Goal: Task Accomplishment & Management: Manage account settings

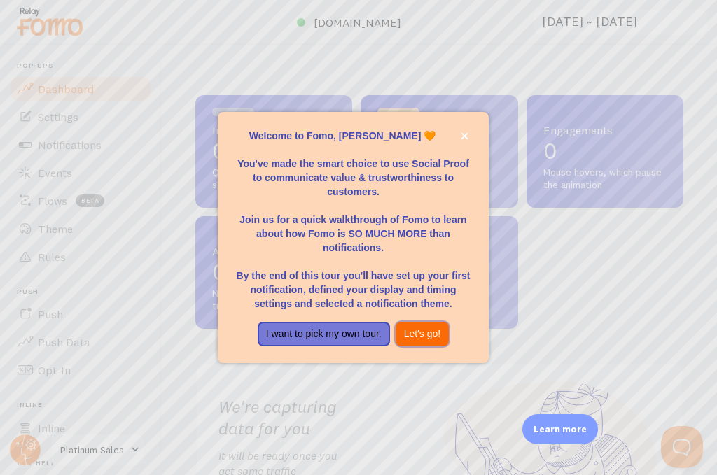
click at [420, 336] on button "Let's go!" at bounding box center [423, 334] width 54 height 25
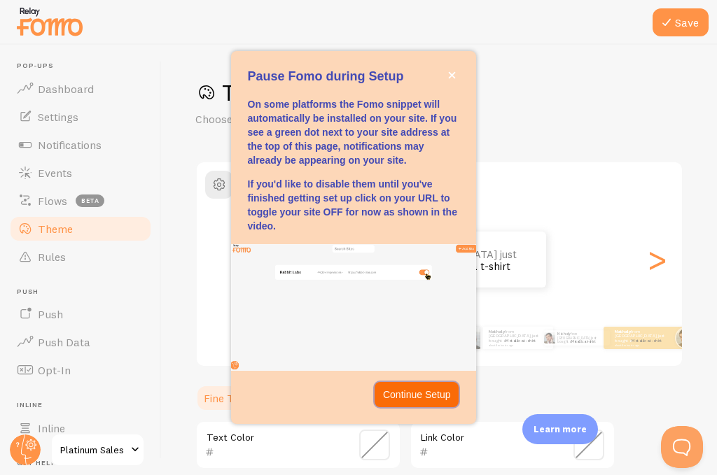
click at [443, 400] on p "Continue Setup" at bounding box center [417, 395] width 68 height 14
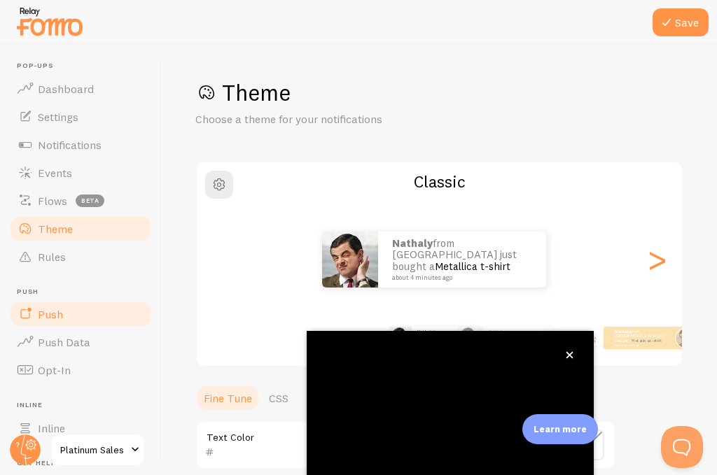
scroll to position [138, 0]
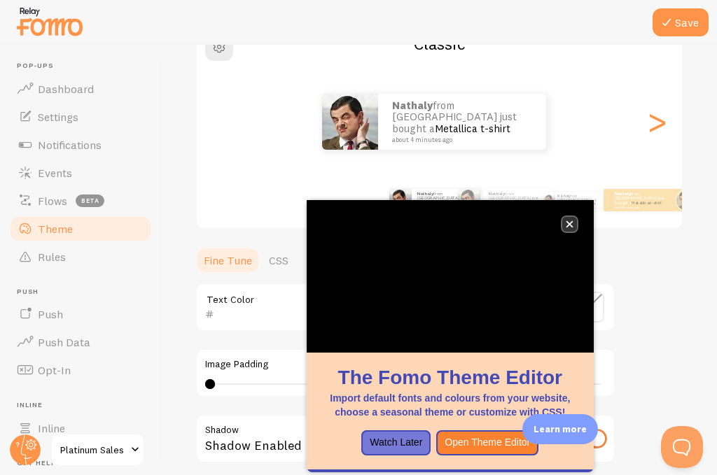
click at [568, 222] on icon "close," at bounding box center [570, 225] width 8 height 8
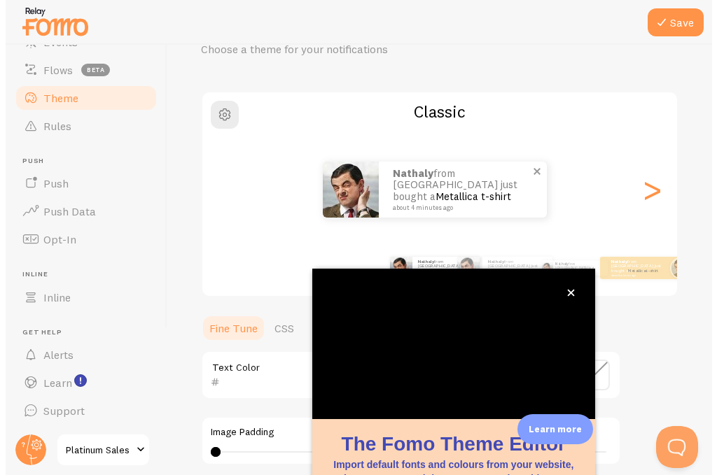
scroll to position [140, 0]
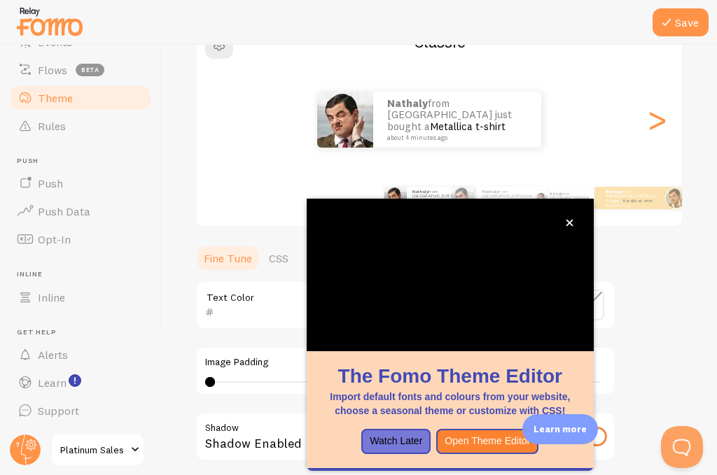
click at [648, 270] on div "Theme Choose a theme for your notifications Classic Nathaly from [GEOGRAPHIC_DA…" at bounding box center [439, 270] width 488 height 664
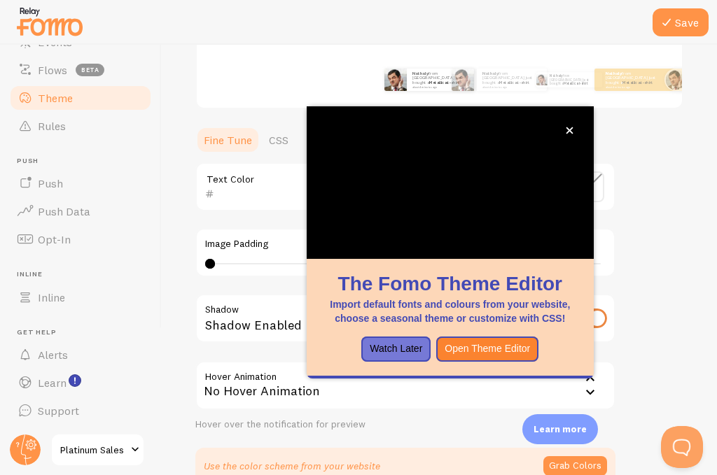
scroll to position [125, 0]
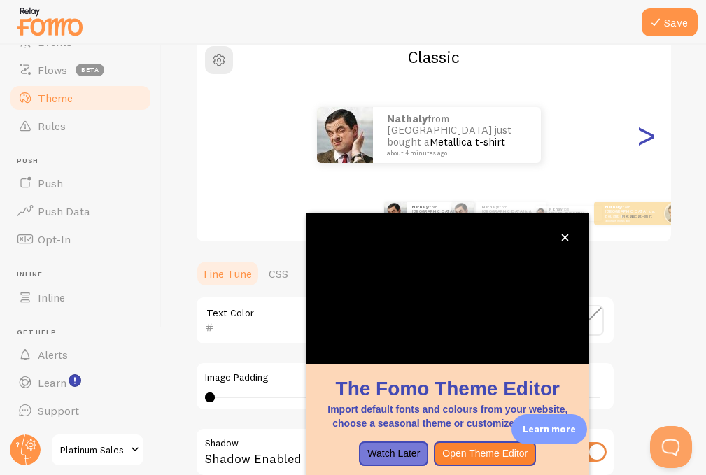
click at [641, 142] on div ">" at bounding box center [646, 135] width 17 height 101
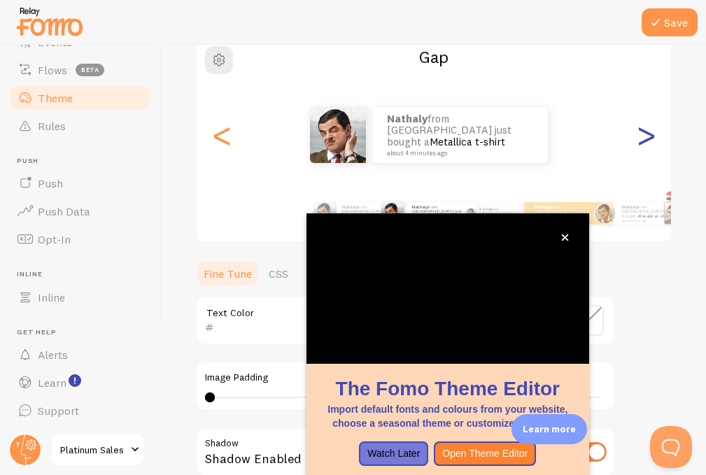
click at [641, 132] on div ">" at bounding box center [646, 135] width 17 height 101
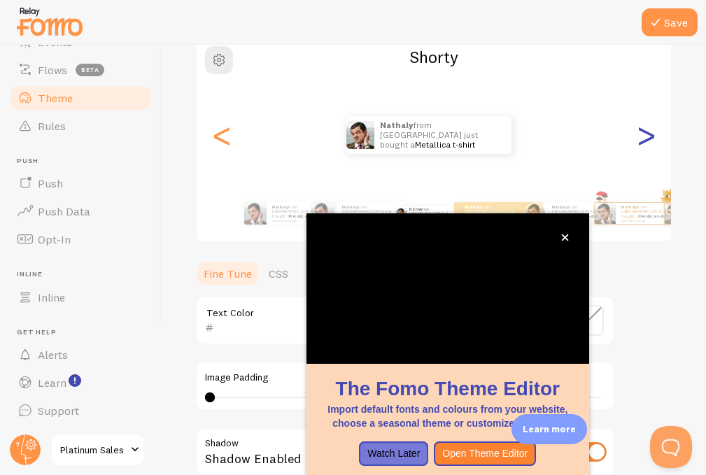
click at [641, 132] on div ">" at bounding box center [646, 135] width 17 height 101
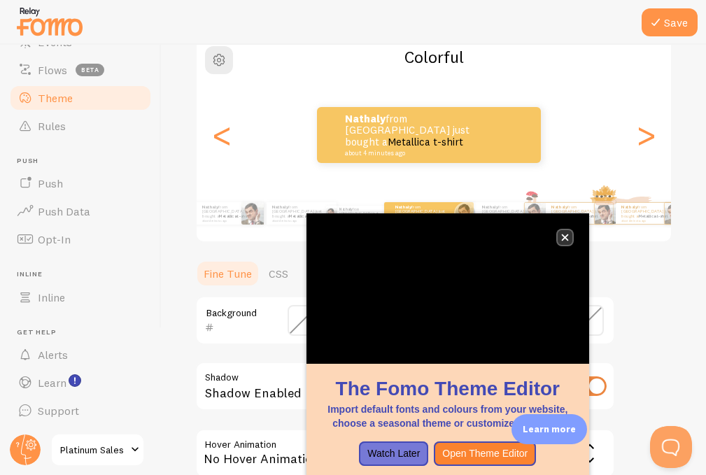
click at [568, 235] on icon "close," at bounding box center [565, 238] width 8 height 8
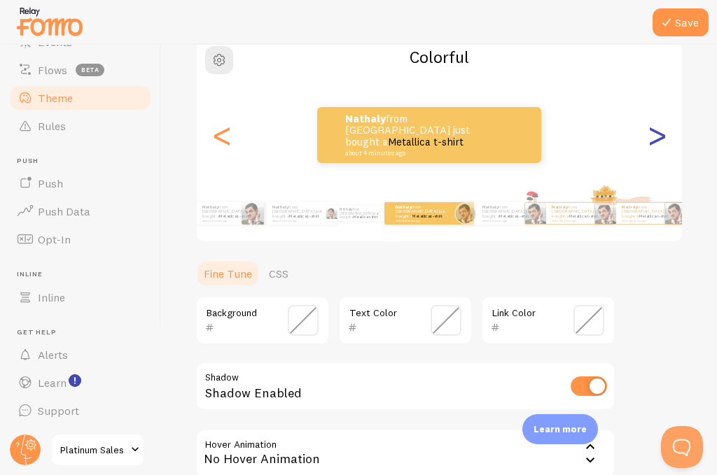
click at [648, 144] on div ">" at bounding box center [656, 135] width 17 height 101
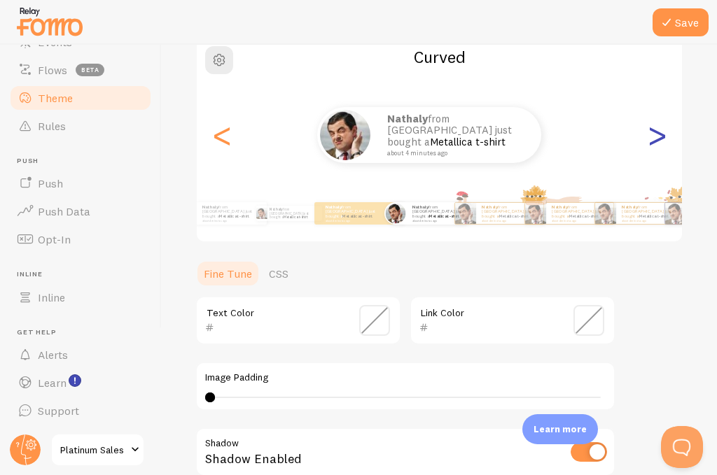
click at [648, 144] on div ">" at bounding box center [656, 135] width 17 height 101
type input "0"
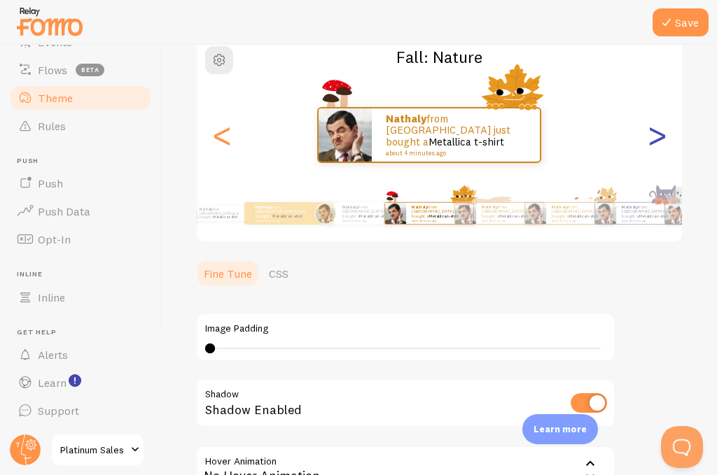
click at [648, 143] on div ">" at bounding box center [656, 135] width 17 height 101
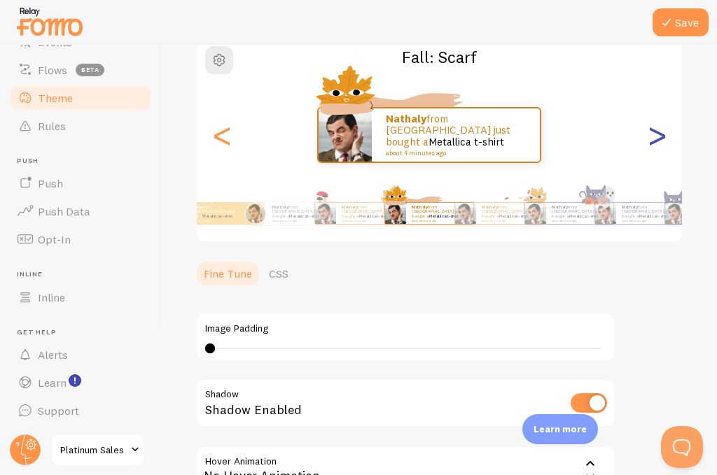
click at [648, 143] on div ">" at bounding box center [656, 135] width 17 height 101
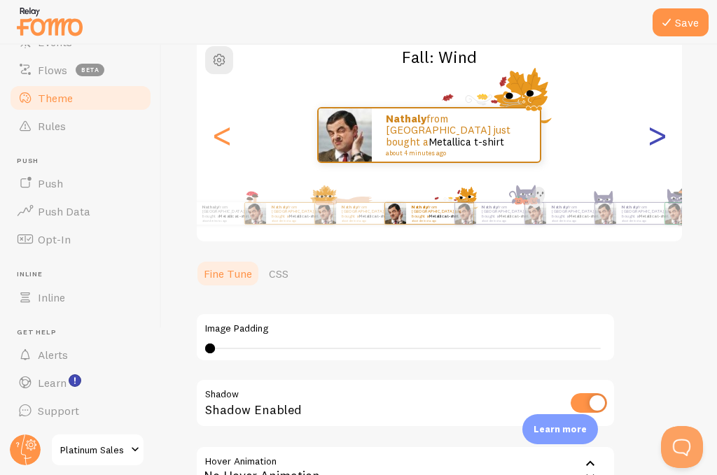
click at [648, 143] on div ">" at bounding box center [656, 135] width 17 height 101
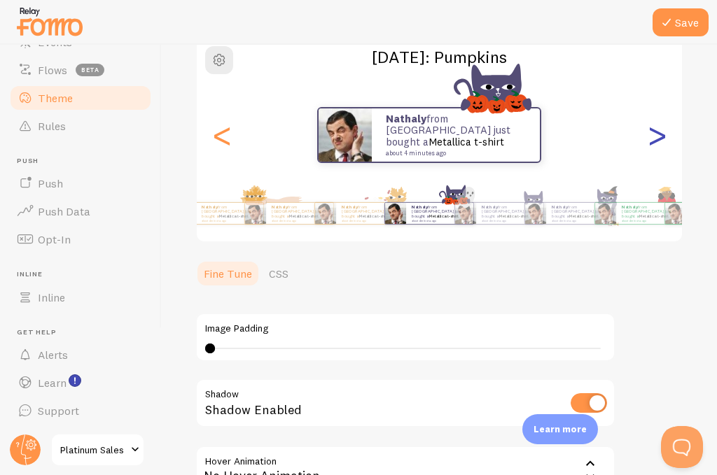
click at [648, 143] on div ">" at bounding box center [656, 135] width 17 height 101
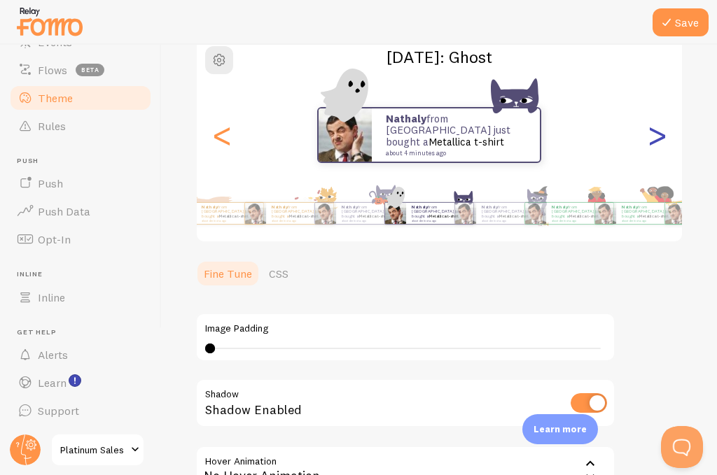
click at [648, 143] on div ">" at bounding box center [656, 135] width 17 height 101
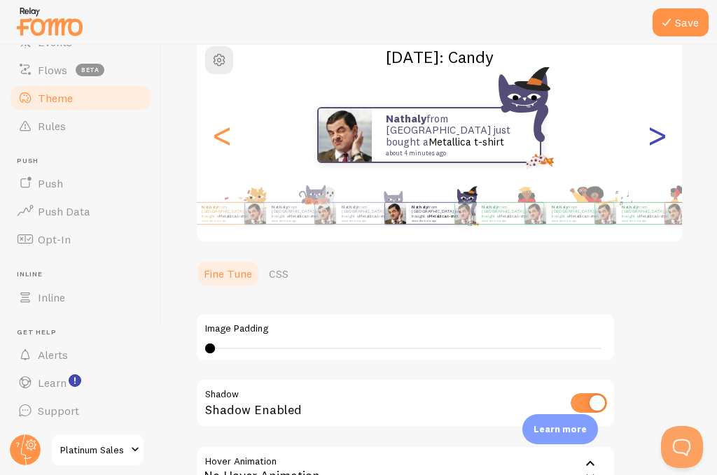
click at [648, 143] on div ">" at bounding box center [656, 135] width 17 height 101
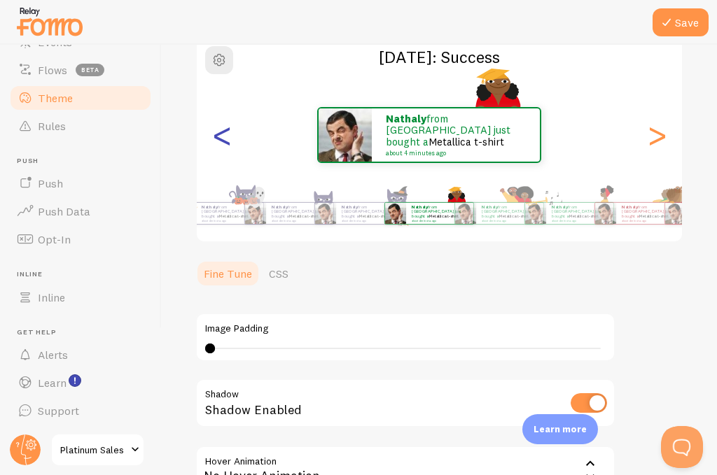
click at [214, 132] on div "<" at bounding box center [222, 135] width 17 height 101
click at [220, 139] on div "<" at bounding box center [222, 135] width 17 height 101
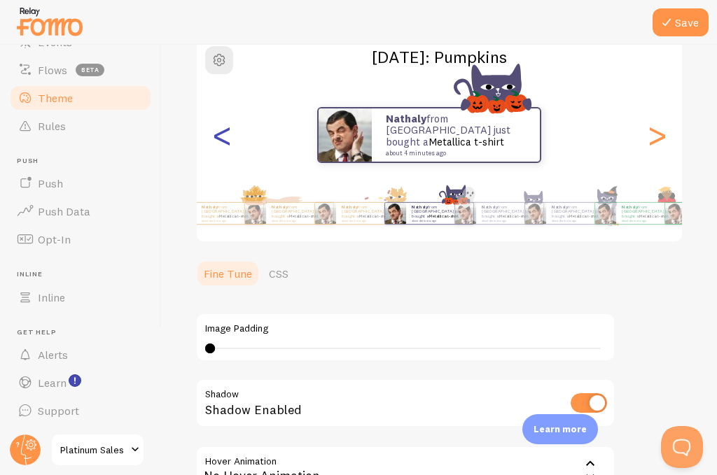
click at [214, 144] on div "<" at bounding box center [222, 135] width 17 height 101
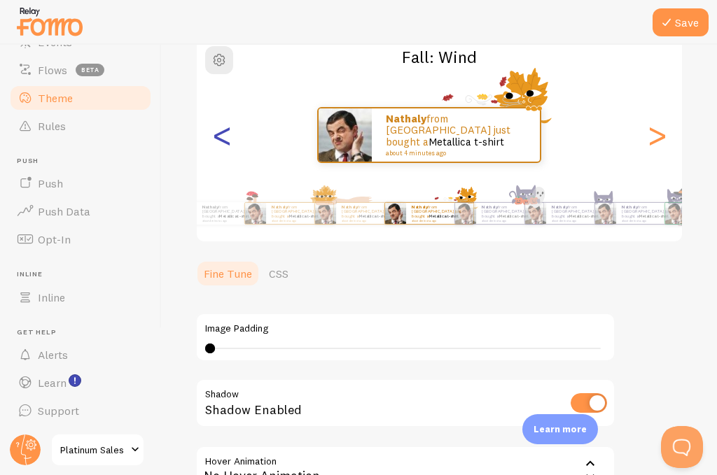
click at [220, 140] on div "<" at bounding box center [222, 135] width 17 height 101
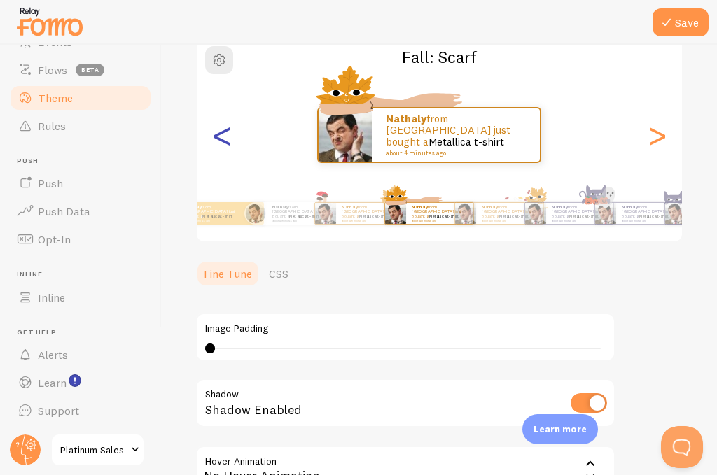
click at [220, 140] on div "<" at bounding box center [222, 135] width 17 height 101
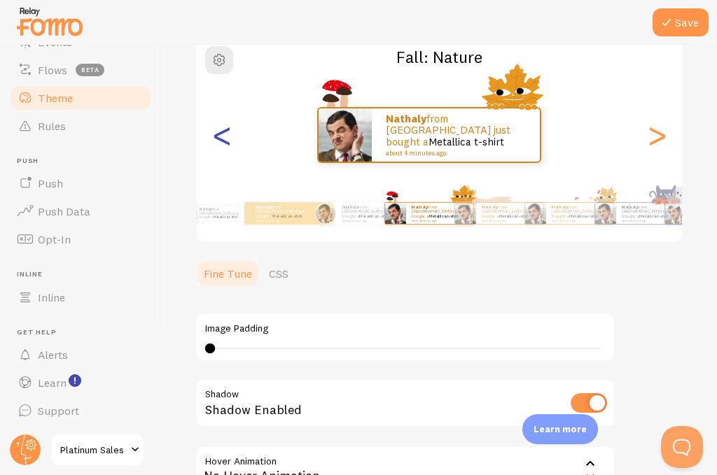
click at [220, 140] on div "<" at bounding box center [222, 135] width 17 height 101
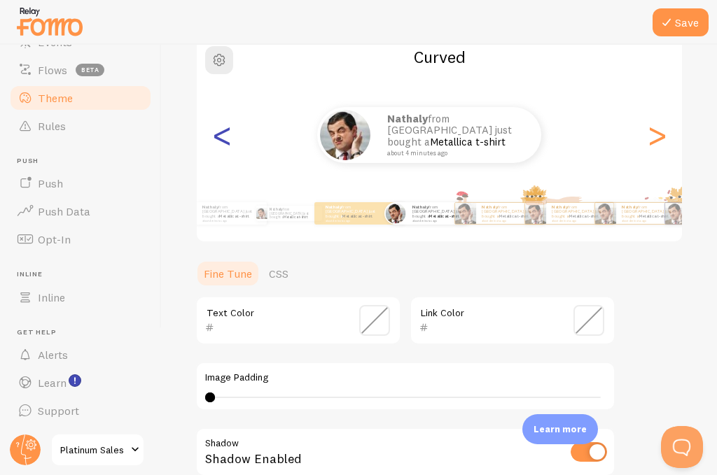
click at [220, 140] on div "<" at bounding box center [222, 135] width 17 height 101
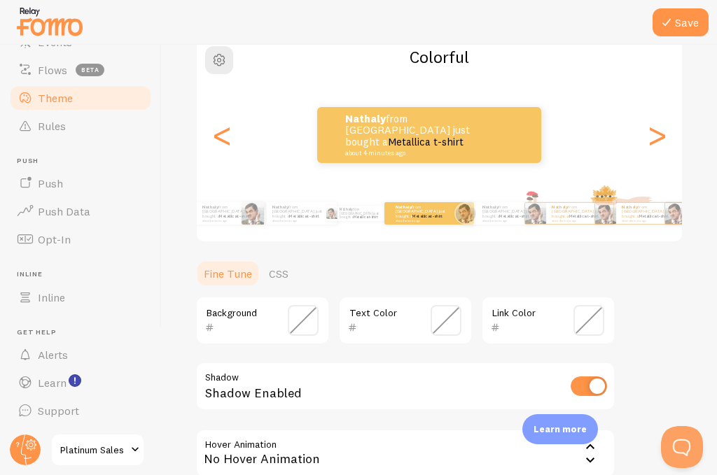
click at [278, 269] on link "CSS" at bounding box center [278, 274] width 36 height 28
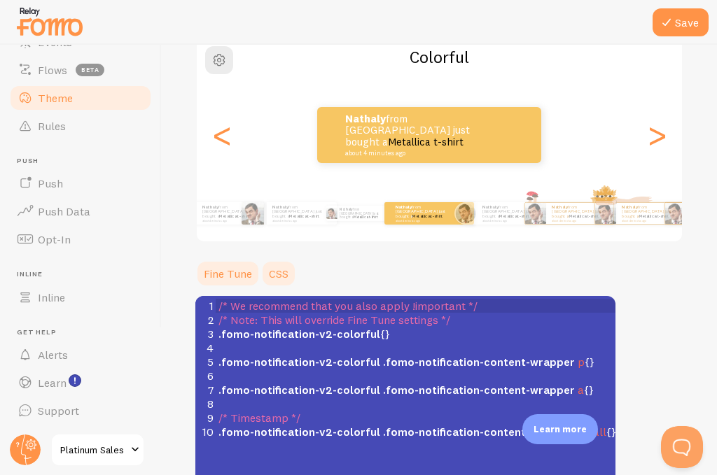
click at [218, 271] on link "Fine Tune" at bounding box center [227, 274] width 65 height 28
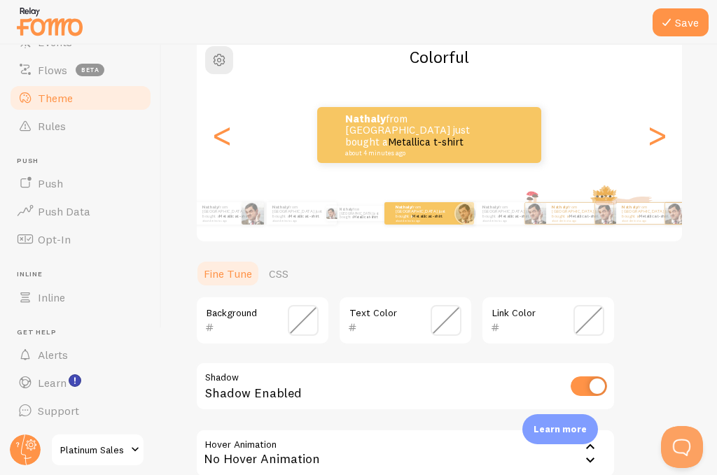
click at [437, 59] on h2 "Colorful" at bounding box center [439, 57] width 485 height 22
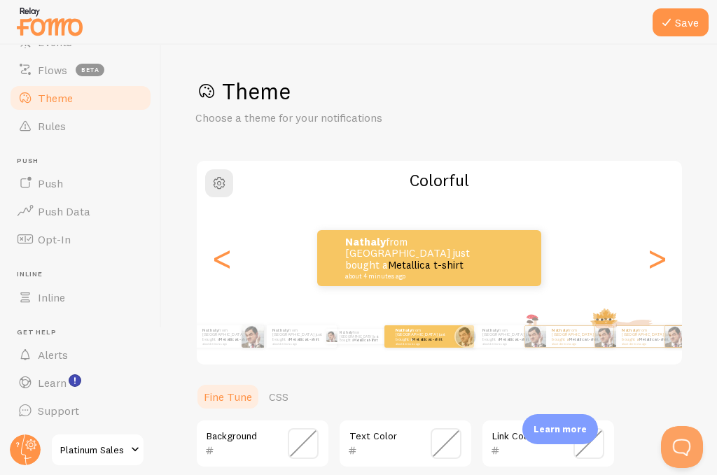
scroll to position [0, 0]
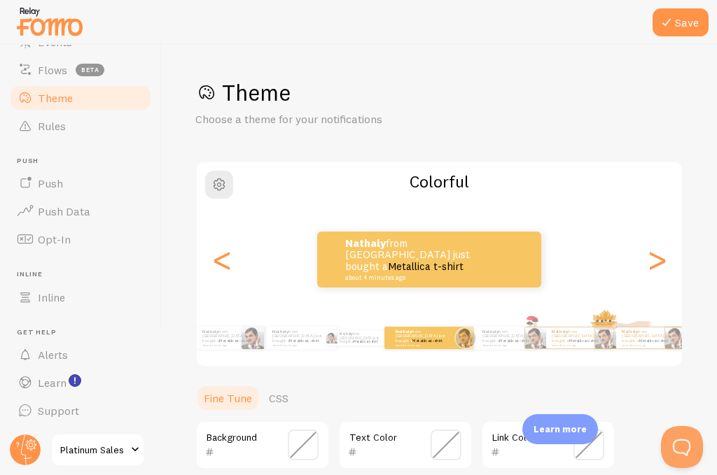
click at [258, 115] on p "Choose a theme for your notifications" at bounding box center [363, 119] width 336 height 16
click at [206, 94] on span at bounding box center [206, 93] width 22 height 22
click at [274, 125] on p "Choose a theme for your notifications" at bounding box center [363, 119] width 336 height 16
click at [223, 189] on span "button" at bounding box center [219, 184] width 17 height 17
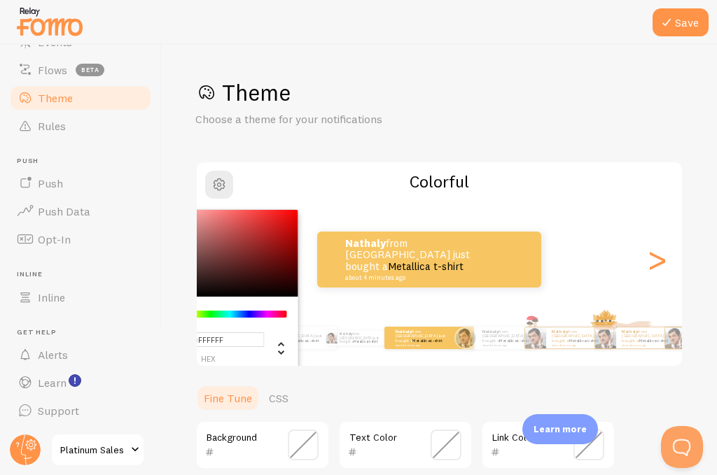
click at [228, 314] on div "Chrome color picker" at bounding box center [229, 314] width 111 height 7
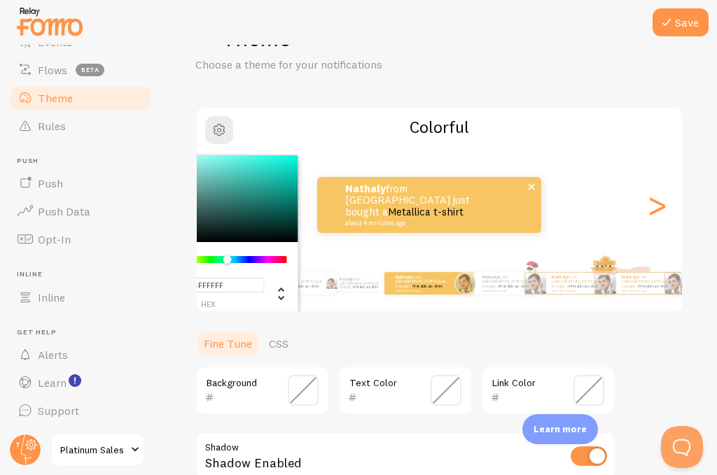
scroll to position [140, 0]
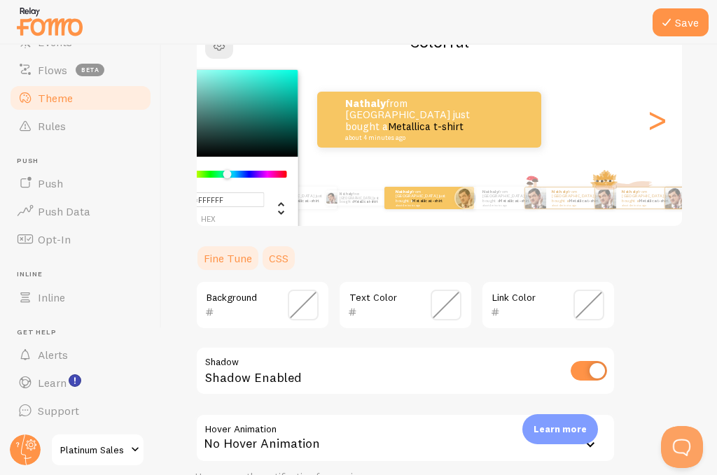
click at [279, 265] on link "CSS" at bounding box center [278, 258] width 36 height 28
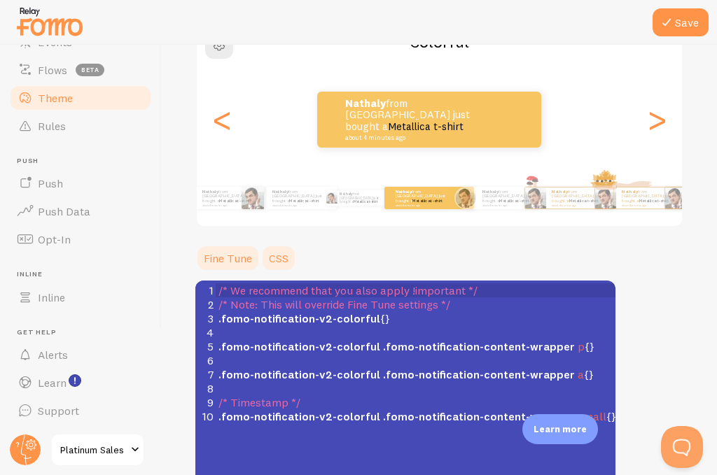
click at [237, 263] on link "Fine Tune" at bounding box center [227, 258] width 65 height 28
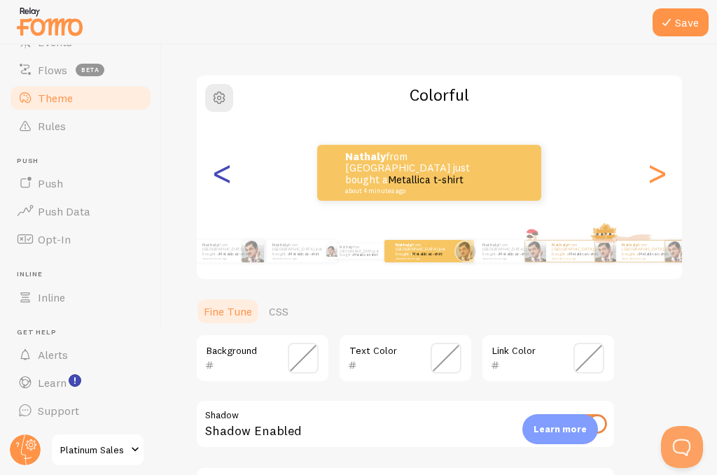
scroll to position [0, 0]
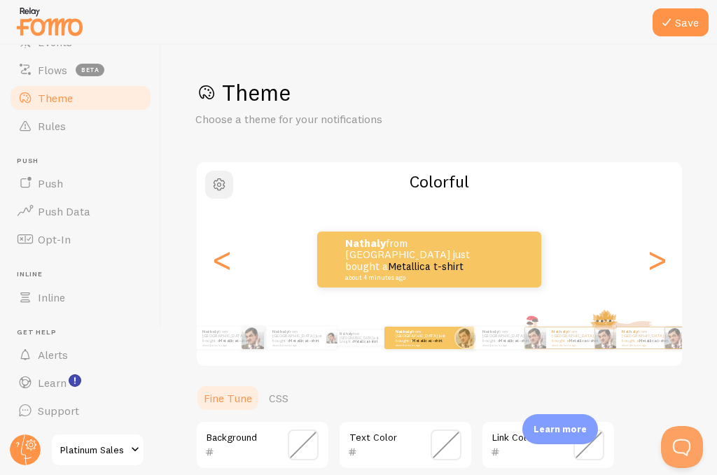
click at [219, 187] on span "button" at bounding box center [219, 184] width 17 height 17
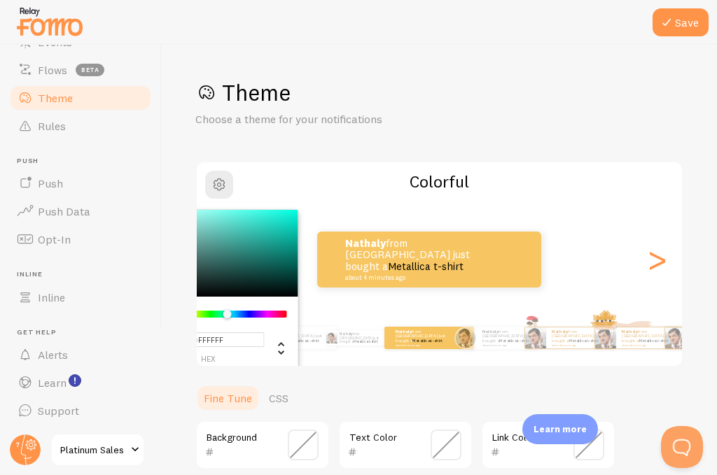
click at [273, 223] on div "Chrome color picker" at bounding box center [220, 253] width 158 height 87
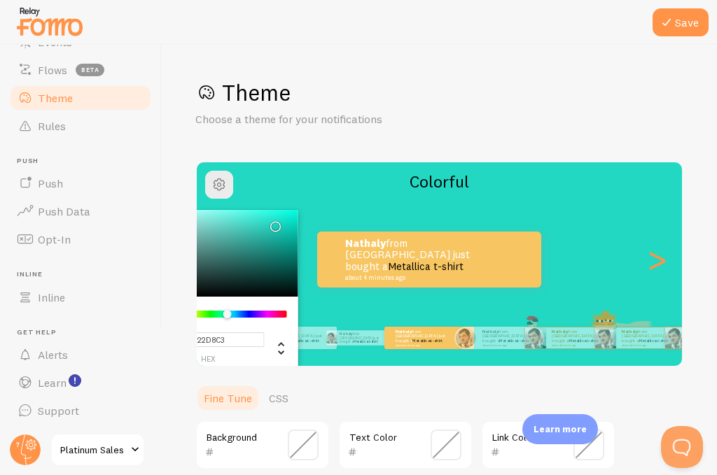
click at [281, 214] on div "Chrome color picker" at bounding box center [220, 253] width 158 height 87
type input "#1BF5DC"
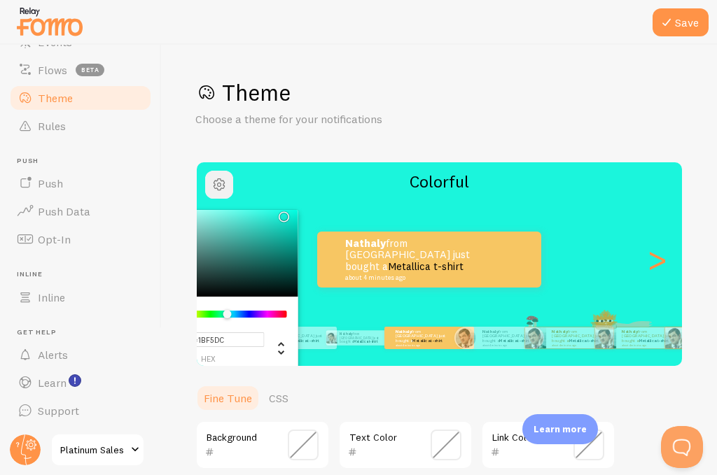
click at [214, 174] on button "button" at bounding box center [219, 185] width 28 height 28
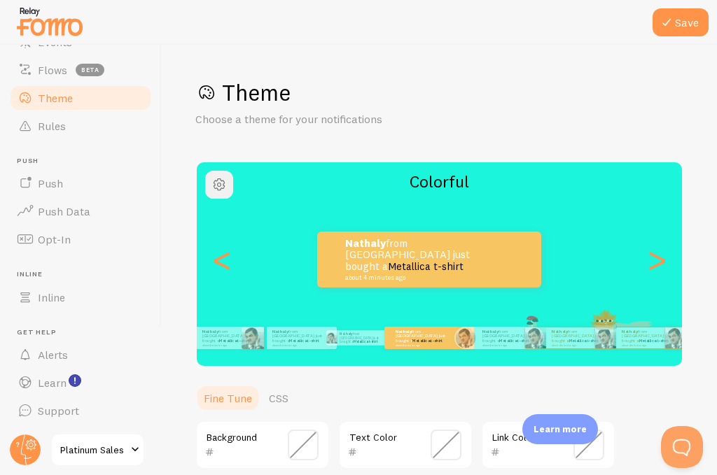
drag, startPoint x: 219, startPoint y: 186, endPoint x: 224, endPoint y: 191, distance: 7.4
click at [219, 185] on span "button" at bounding box center [219, 184] width 17 height 17
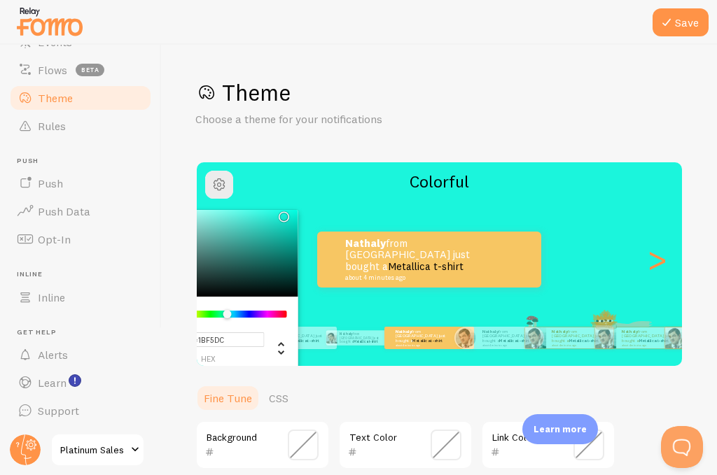
type input "#16EFD6"
click at [284, 216] on div "Chrome color picker" at bounding box center [283, 217] width 8 height 8
click at [277, 352] on icon "Change another color definition" at bounding box center [281, 348] width 17 height 17
click at [281, 350] on icon "Change another color definition" at bounding box center [281, 348] width 17 height 17
click at [281, 344] on icon "Change another color definition" at bounding box center [281, 348] width 6 height 13
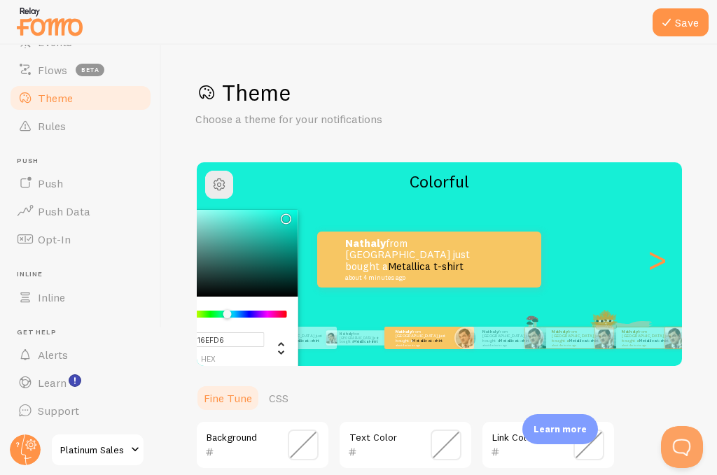
click at [323, 118] on p "Choose a theme for your notifications" at bounding box center [363, 119] width 336 height 16
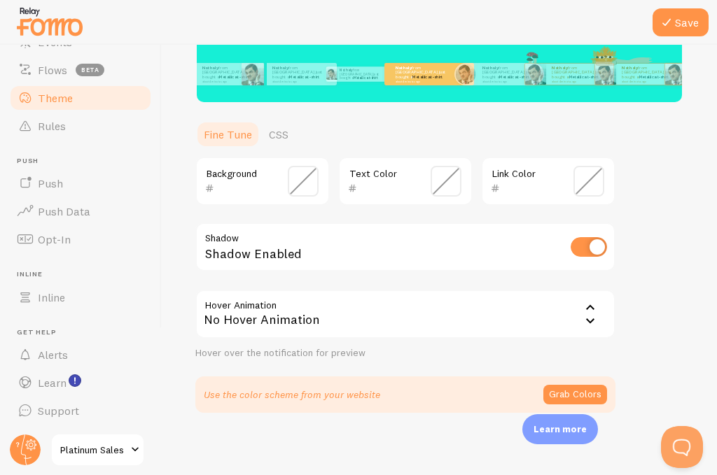
scroll to position [269, 0]
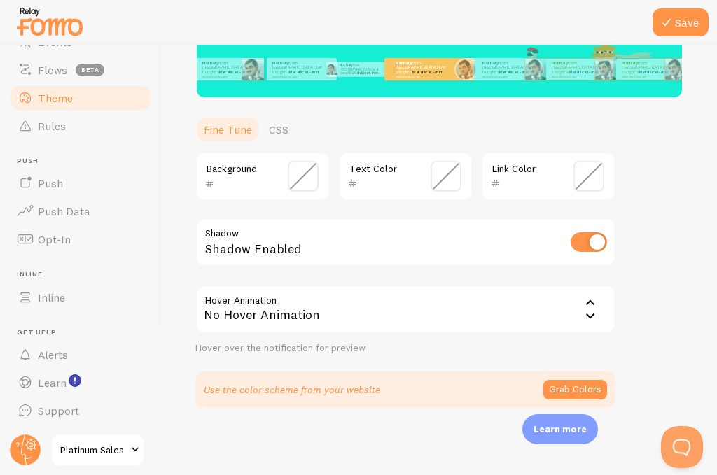
click at [532, 177] on input "text" at bounding box center [528, 183] width 57 height 17
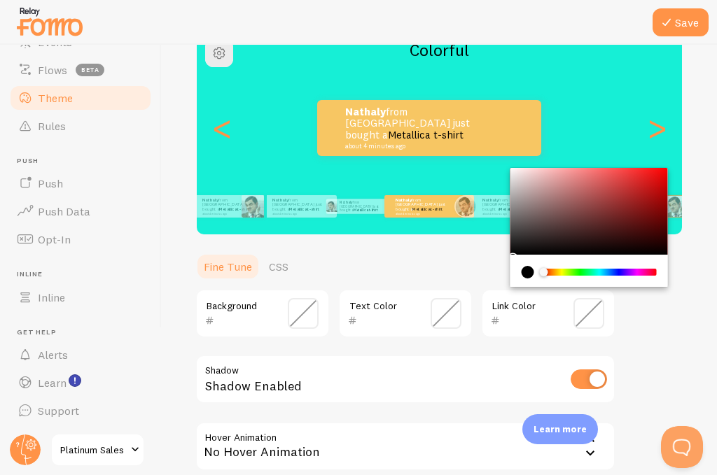
scroll to position [129, 0]
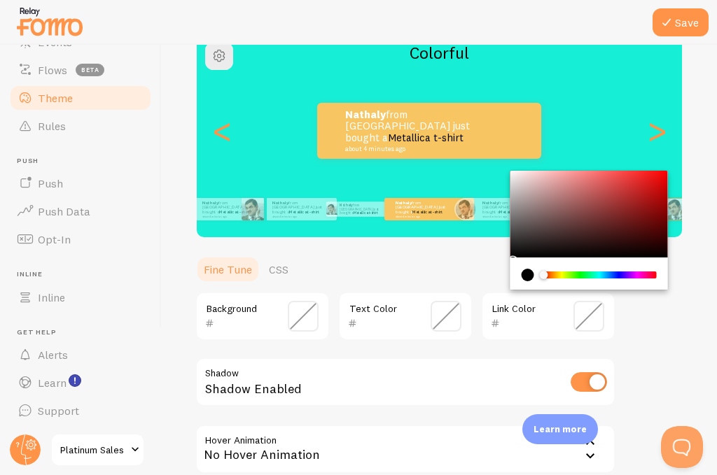
click at [521, 176] on div "Chrome color picker" at bounding box center [589, 214] width 158 height 87
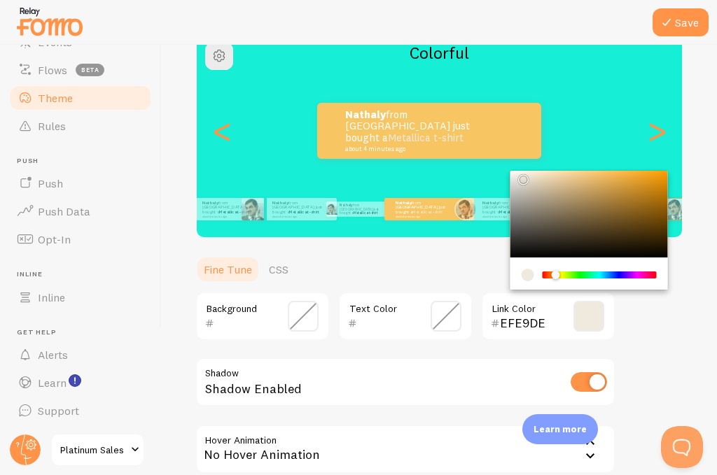
click at [555, 275] on div "Chrome color picker" at bounding box center [599, 275] width 111 height 7
click at [536, 218] on div "Chrome color picker" at bounding box center [589, 214] width 158 height 87
click at [559, 202] on div "Chrome color picker" at bounding box center [589, 214] width 158 height 87
click at [605, 209] on div "Chrome color picker" at bounding box center [589, 214] width 158 height 87
click at [654, 233] on div "Chrome color picker" at bounding box center [589, 214] width 158 height 87
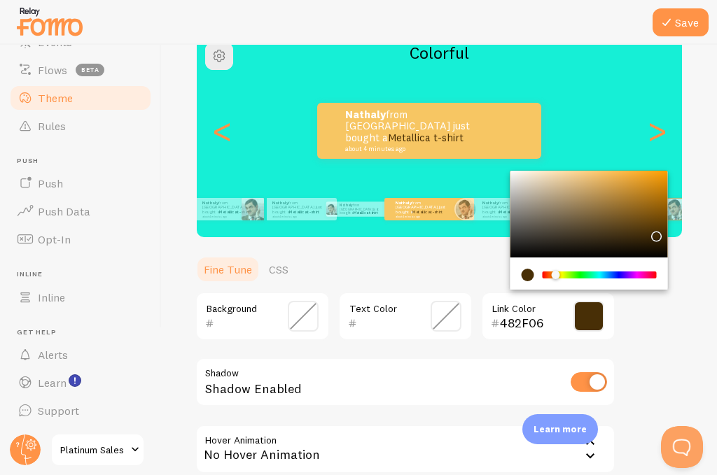
click at [655, 251] on div "Chrome color picker" at bounding box center [589, 214] width 158 height 87
type input "150E02"
click at [390, 313] on div "Text Color" at bounding box center [405, 316] width 134 height 49
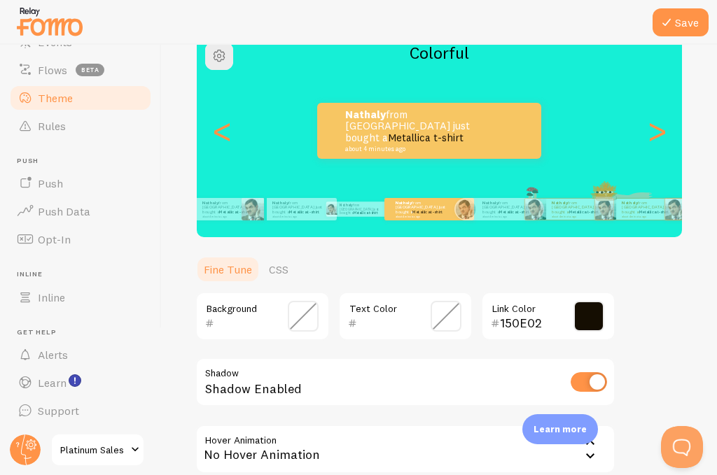
click at [382, 307] on div "Text Color" at bounding box center [405, 316] width 134 height 49
drag, startPoint x: 403, startPoint y: 314, endPoint x: 424, endPoint y: 322, distance: 23.0
click at [403, 315] on input "text" at bounding box center [385, 323] width 57 height 17
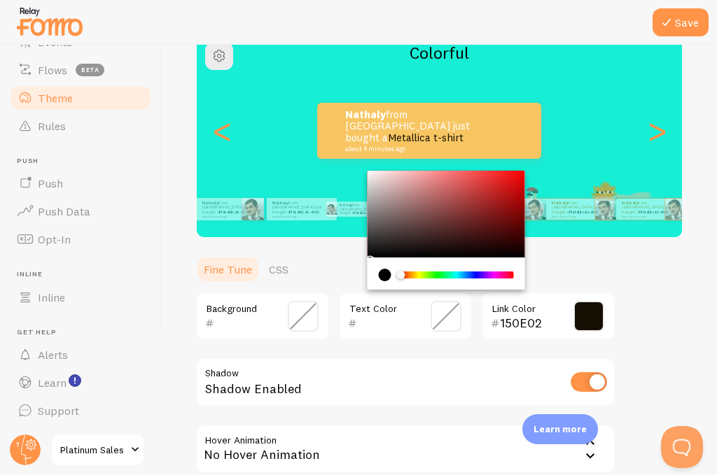
click at [378, 193] on div "Chrome color picker" at bounding box center [447, 214] width 158 height 87
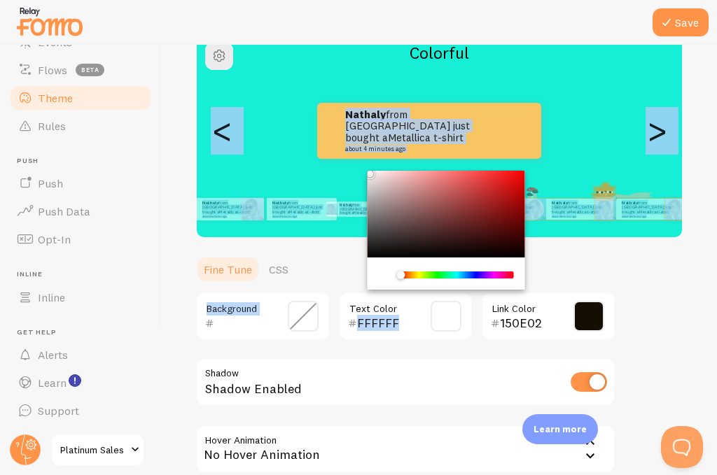
type input "F9F4F4"
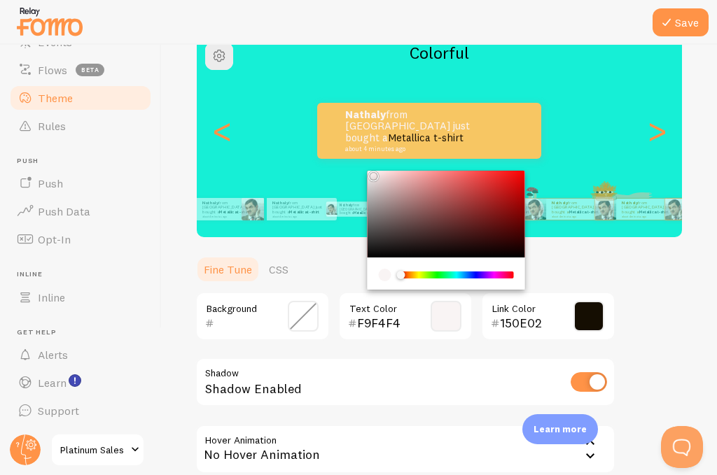
drag, startPoint x: 363, startPoint y: 151, endPoint x: 370, endPoint y: 173, distance: 22.8
click at [370, 173] on div "Chrome color picker" at bounding box center [447, 214] width 158 height 87
click at [242, 324] on input "text" at bounding box center [242, 323] width 57 height 17
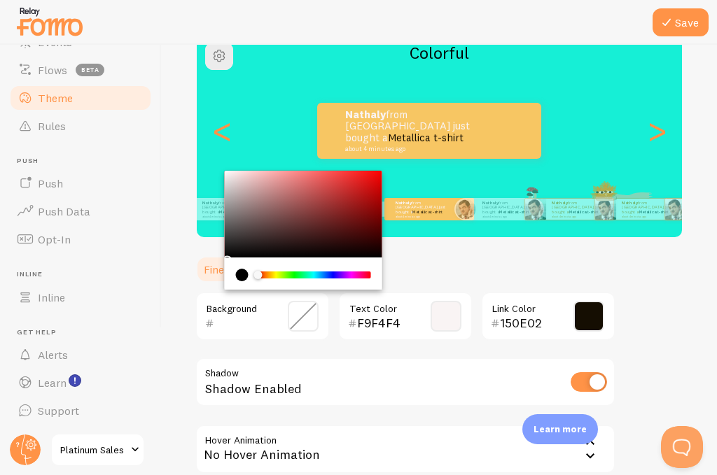
click at [273, 277] on div "Chrome color picker" at bounding box center [313, 275] width 111 height 7
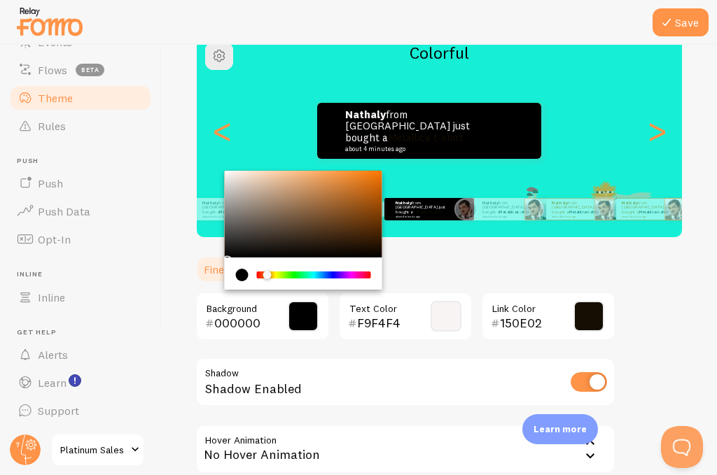
click at [267, 274] on div "Chrome color picker" at bounding box center [313, 275] width 111 height 7
click at [291, 274] on div "Chrome color picker" at bounding box center [313, 275] width 111 height 7
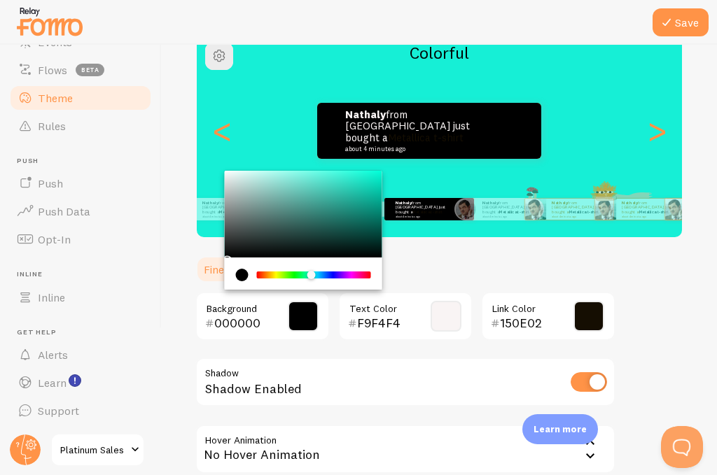
click at [311, 274] on div "Chrome color picker" at bounding box center [313, 275] width 111 height 7
click at [319, 274] on div "Chrome color picker" at bounding box center [313, 275] width 111 height 7
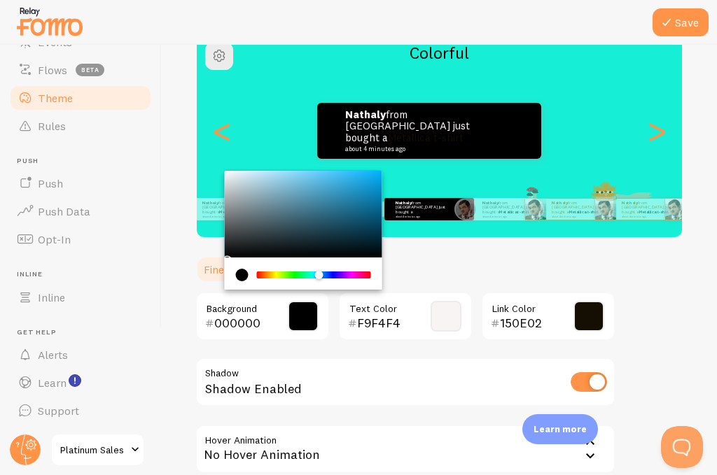
click at [309, 274] on div "Chrome color picker" at bounding box center [313, 275] width 111 height 7
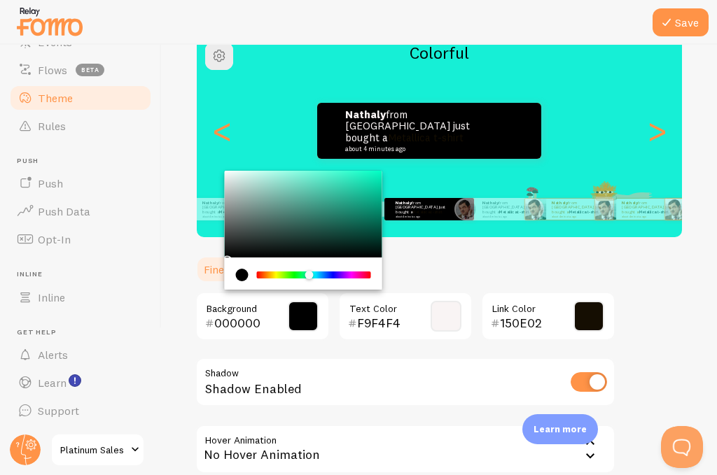
click at [242, 274] on div "current color is #000000" at bounding box center [242, 275] width 13 height 13
click at [307, 277] on div "Chrome color picker" at bounding box center [309, 275] width 8 height 8
click at [234, 250] on div "Chrome color picker" at bounding box center [304, 214] width 158 height 87
type input "151716"
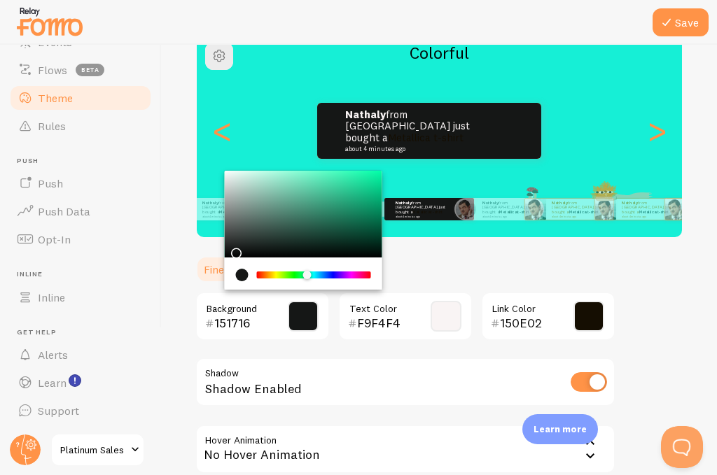
click at [673, 281] on div "Save Theme Choose a theme for your notifications Colorful Nathaly from [GEOGRAP…" at bounding box center [439, 260] width 555 height 431
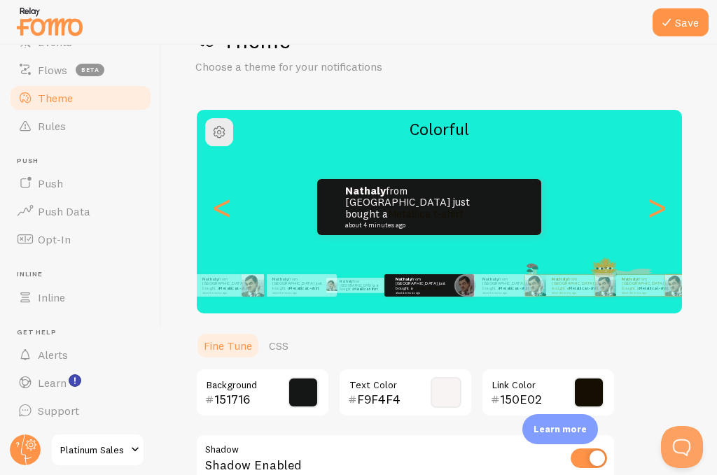
scroll to position [0, 0]
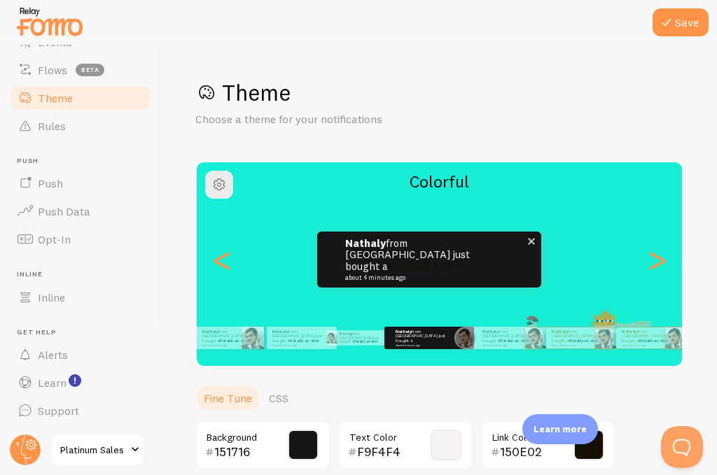
click at [433, 260] on link "Metallica t-shirt" at bounding box center [426, 266] width 76 height 13
click at [369, 274] on small "about 4 minutes ago" at bounding box center [413, 277] width 136 height 7
click at [412, 274] on small "about 4 minutes ago" at bounding box center [413, 277] width 136 height 7
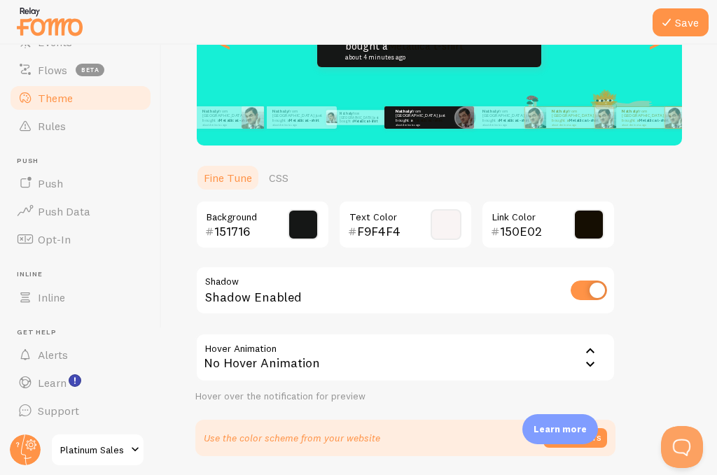
scroll to position [269, 0]
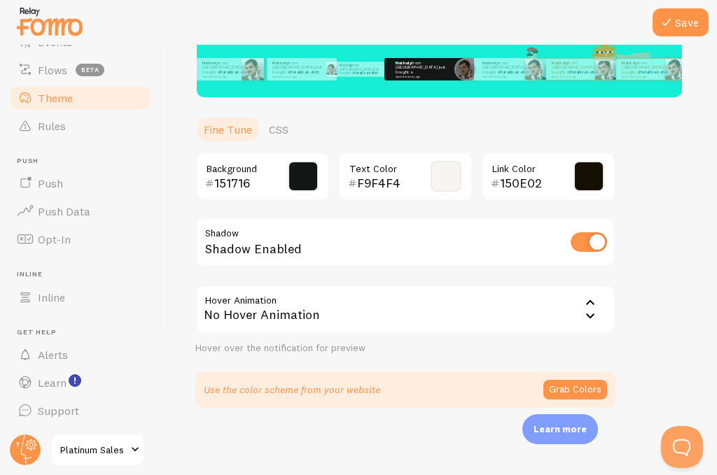
click at [427, 358] on section "151716 Background F9F4F4 Text Color 150E02 Link Color Shadow Shadow Enabled Hov…" at bounding box center [405, 280] width 420 height 256
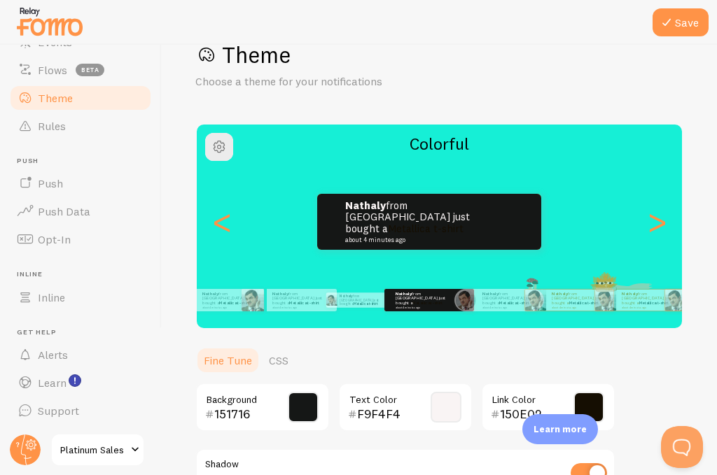
scroll to position [0, 0]
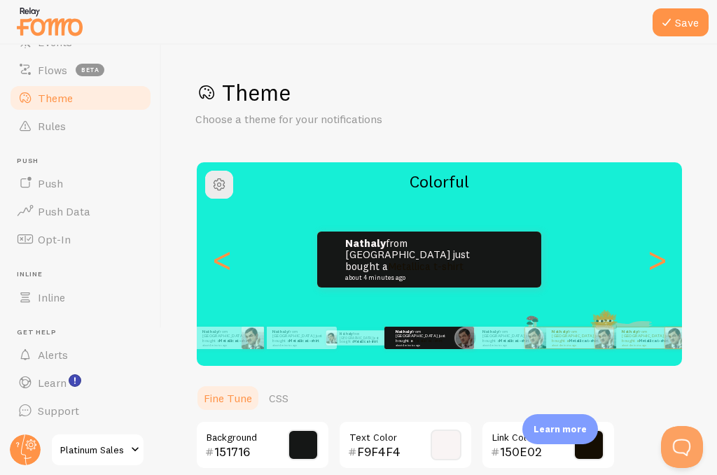
click at [277, 115] on p "Choose a theme for your notifications" at bounding box center [363, 119] width 336 height 16
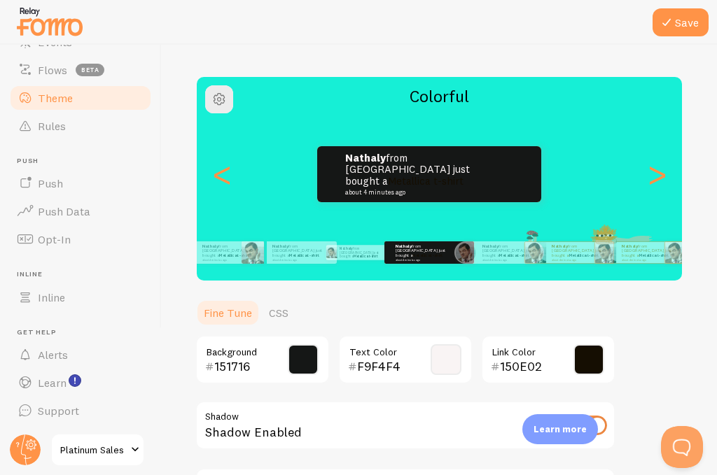
scroll to position [59, 0]
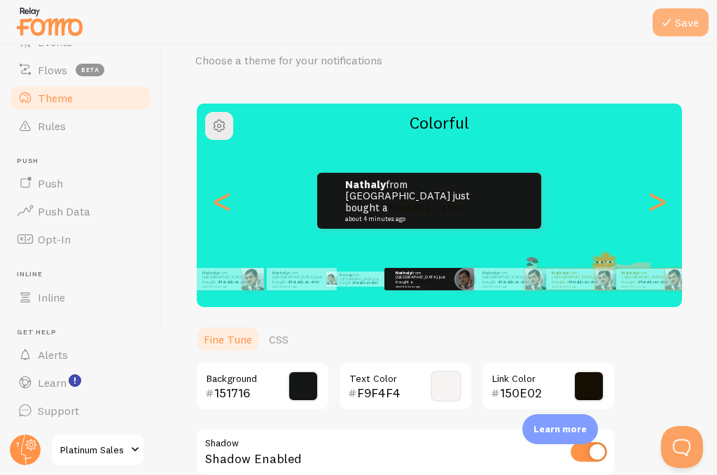
click at [685, 23] on button "Save" at bounding box center [680, 22] width 56 height 28
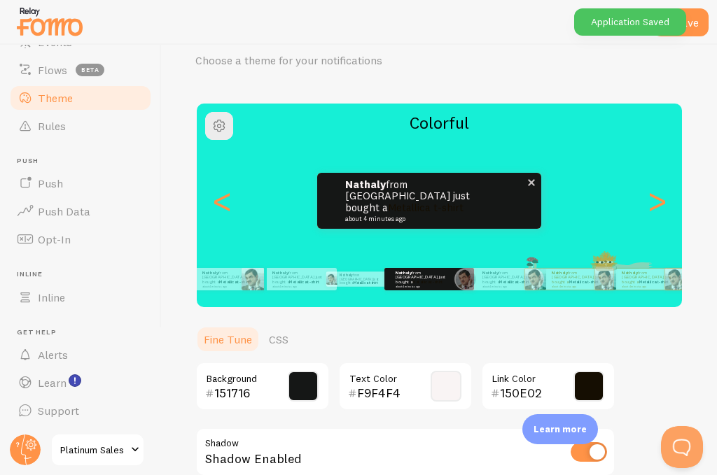
click at [451, 201] on link "Metallica t-shirt" at bounding box center [426, 207] width 76 height 13
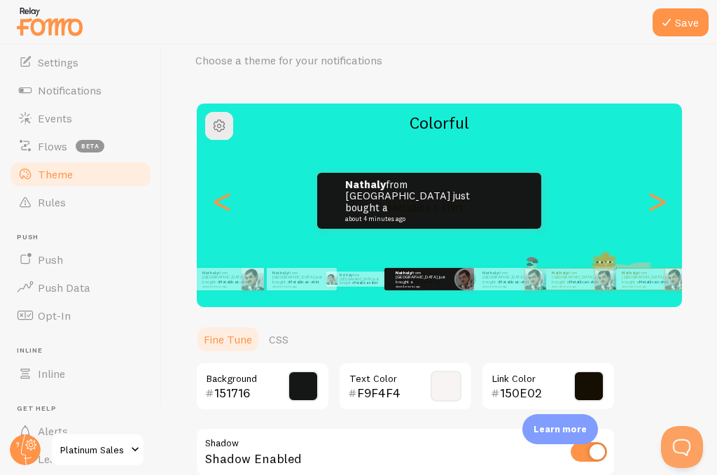
scroll to position [0, 0]
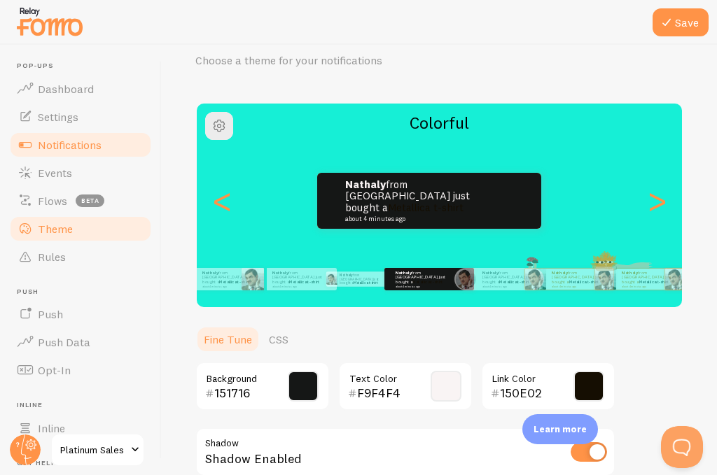
click at [85, 148] on span "Notifications" at bounding box center [70, 145] width 64 height 14
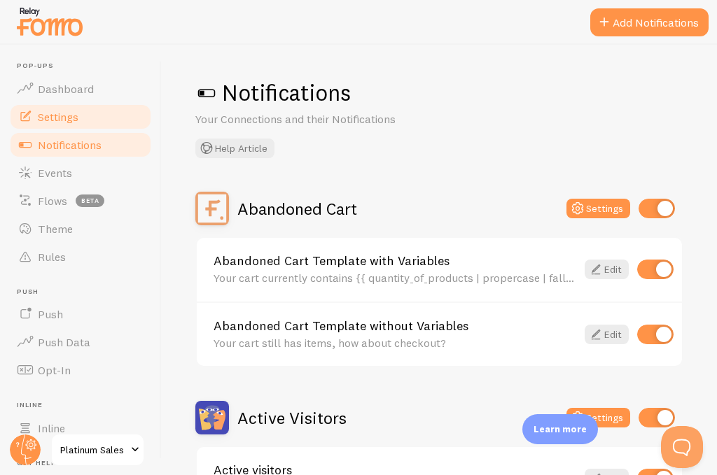
click at [78, 111] on span "Settings" at bounding box center [58, 117] width 41 height 14
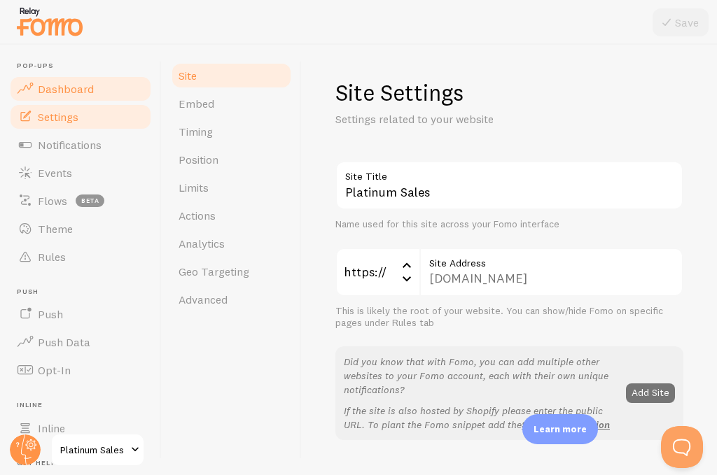
click at [80, 90] on span "Dashboard" at bounding box center [66, 89] width 56 height 14
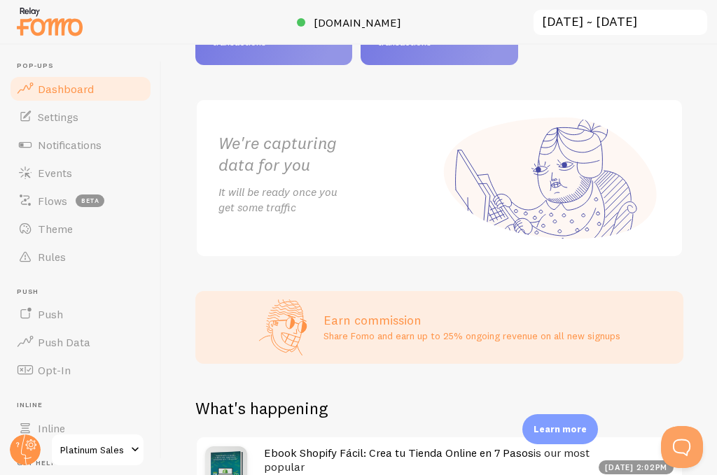
scroll to position [256, 0]
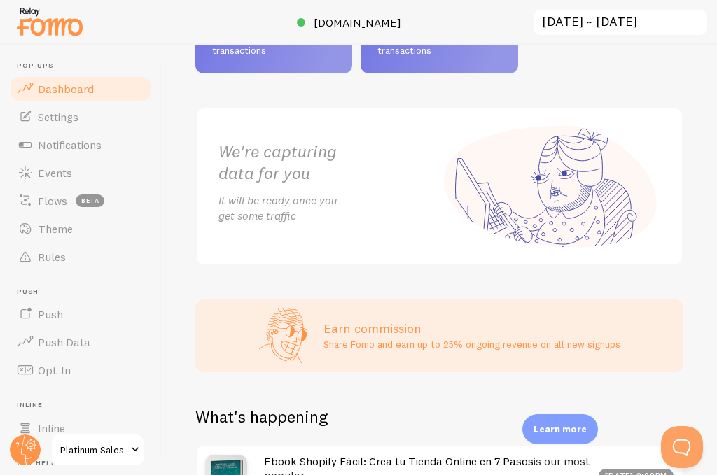
click at [253, 176] on h2 "We're capturing data for you" at bounding box center [328, 162] width 221 height 43
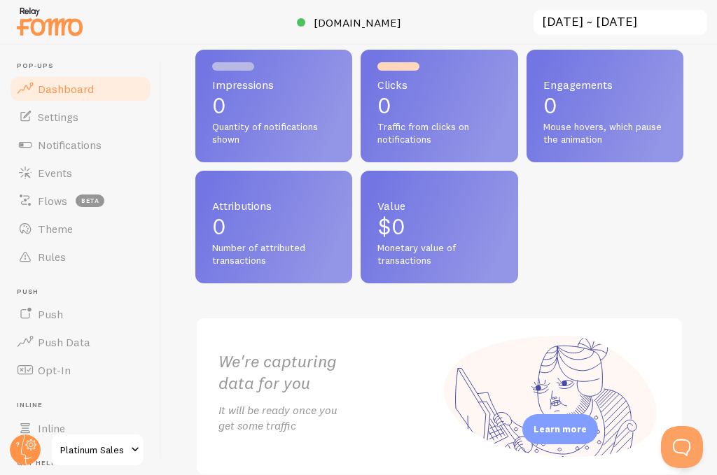
scroll to position [0, 0]
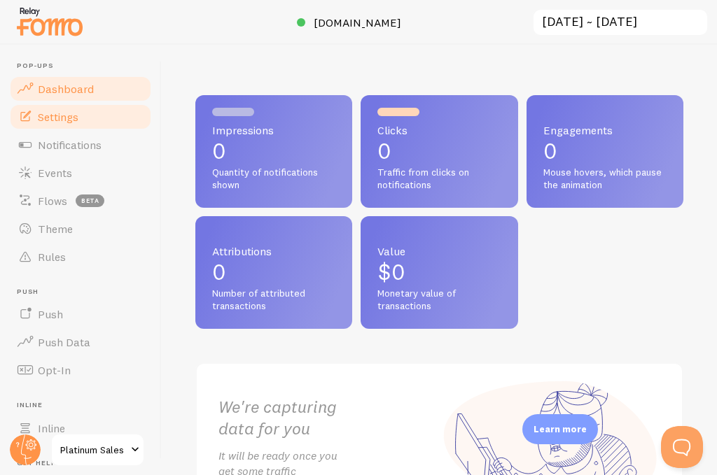
click at [71, 116] on span "Settings" at bounding box center [58, 117] width 41 height 14
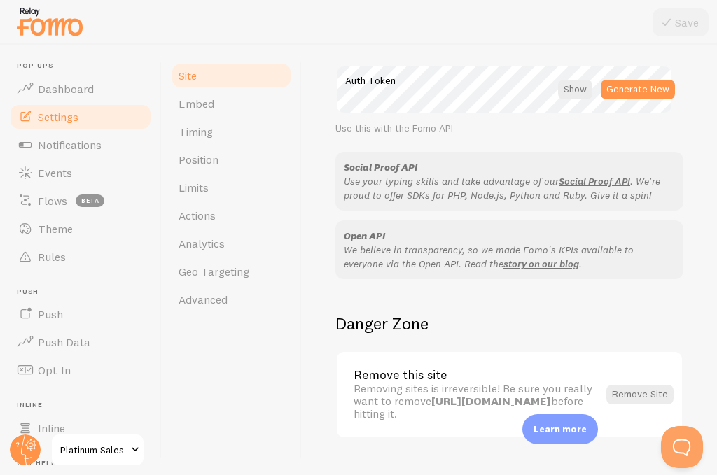
scroll to position [900, 0]
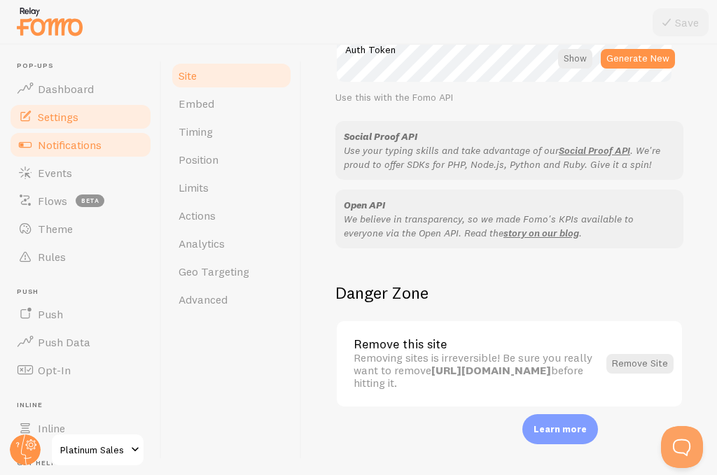
click at [86, 153] on link "Notifications" at bounding box center [80, 145] width 144 height 28
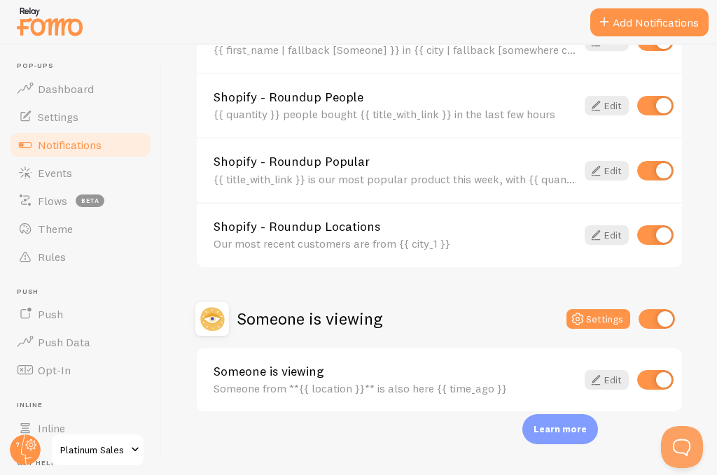
scroll to position [652, 0]
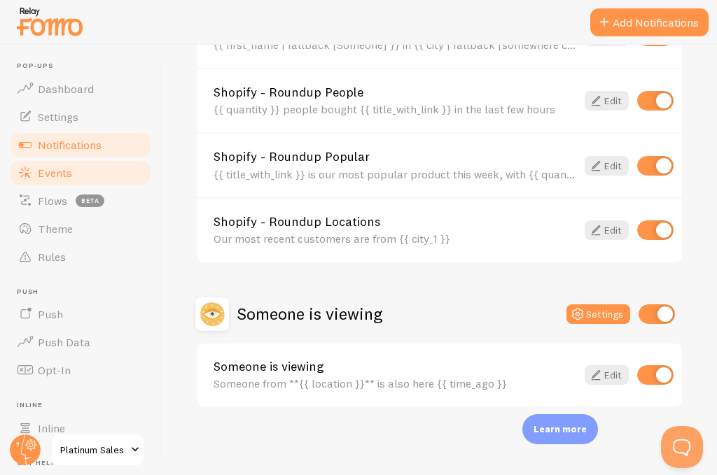
click at [73, 174] on link "Events" at bounding box center [80, 173] width 144 height 28
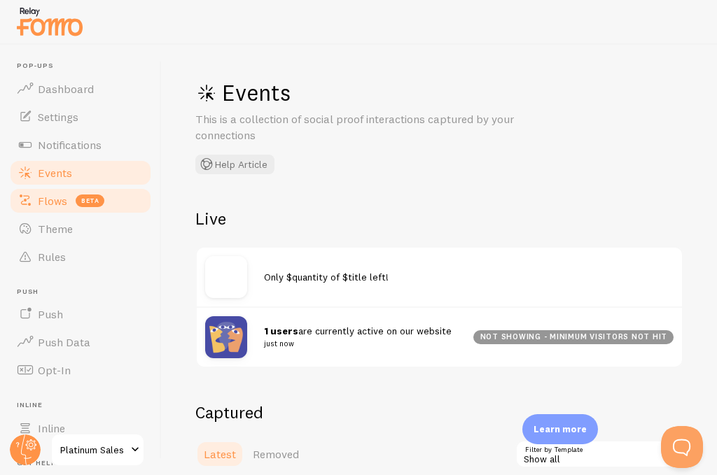
click at [48, 204] on span "Flows" at bounding box center [52, 201] width 29 height 14
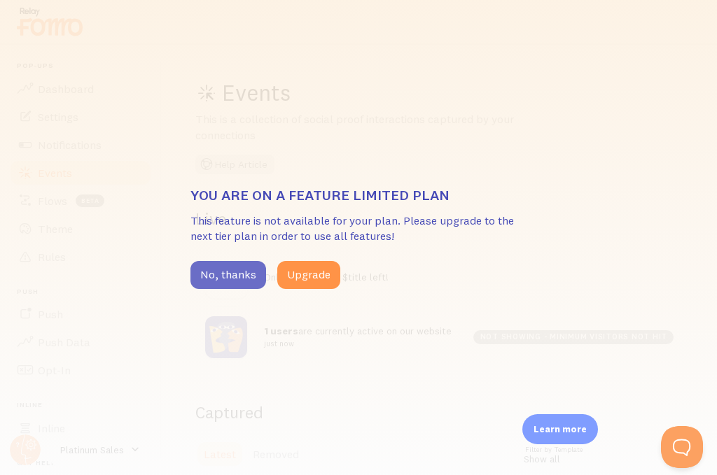
click at [221, 279] on button "No, thanks" at bounding box center [228, 275] width 76 height 28
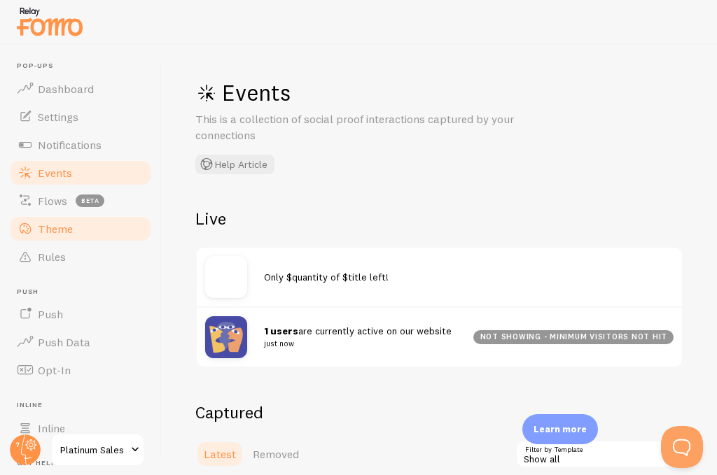
click at [70, 233] on span "Theme" at bounding box center [55, 229] width 35 height 14
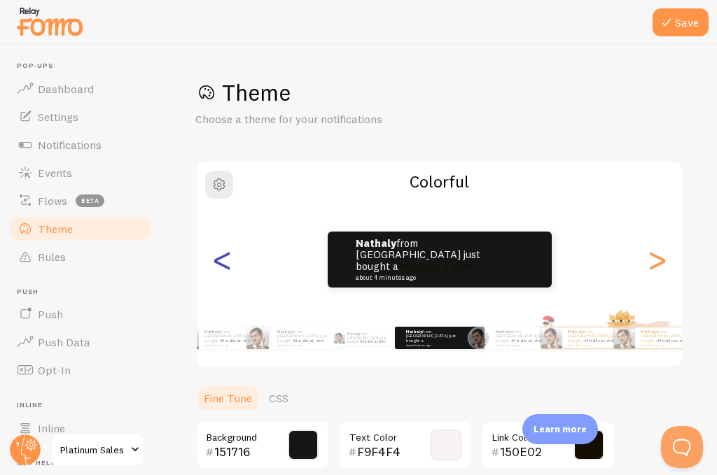
click at [216, 263] on div "<" at bounding box center [222, 259] width 17 height 101
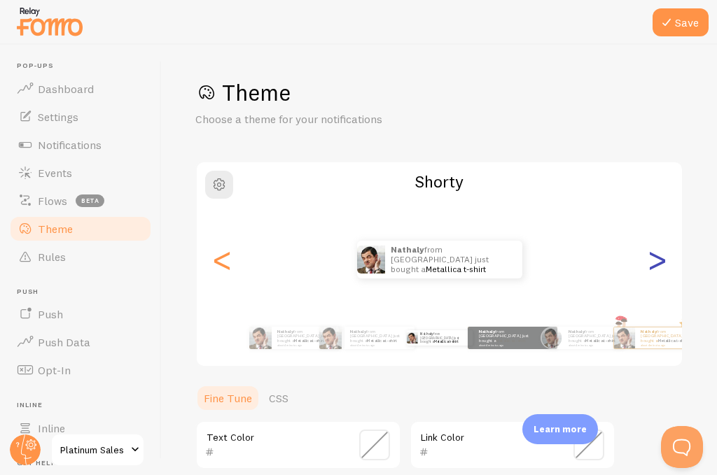
click at [649, 270] on div ">" at bounding box center [656, 259] width 17 height 101
type input "F9F4F4"
type input "150E02"
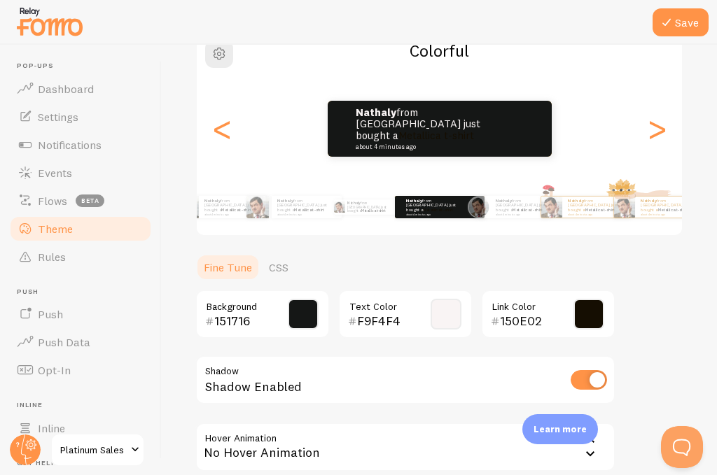
scroll to position [199, 0]
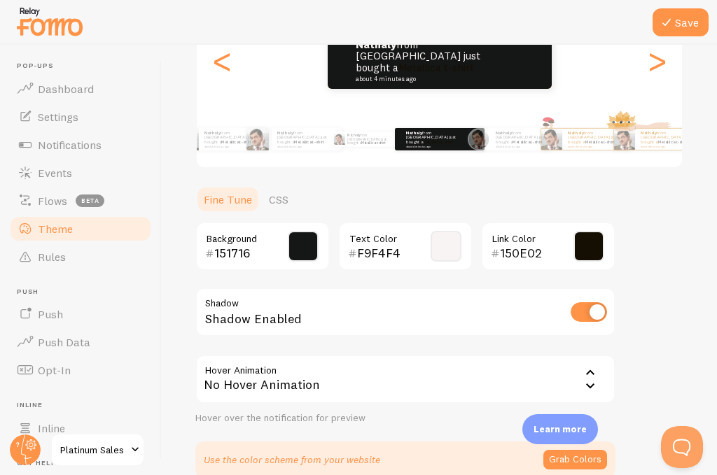
click at [298, 246] on span at bounding box center [303, 246] width 31 height 31
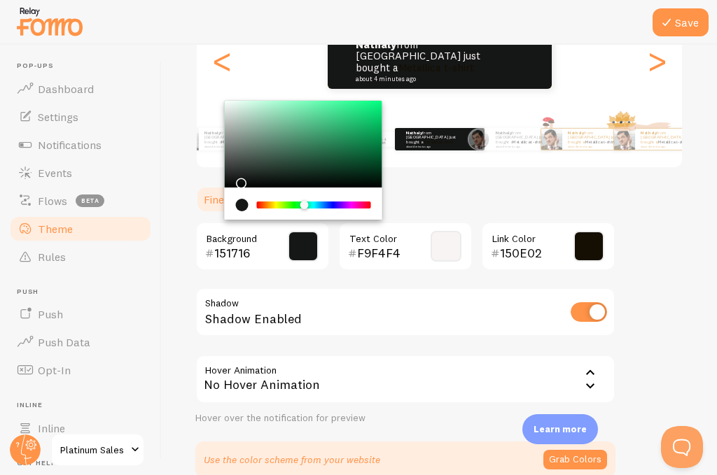
click at [344, 123] on div "Chrome color picker" at bounding box center [304, 144] width 158 height 87
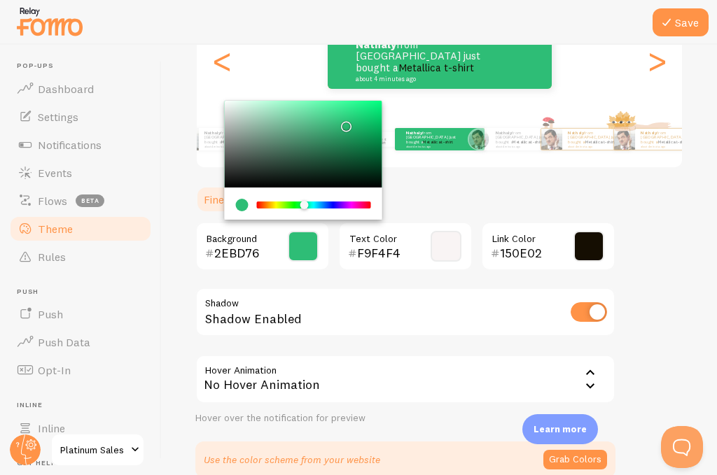
click at [312, 204] on div "Chrome color picker" at bounding box center [309, 206] width 8 height 9
type input "2EBDAD"
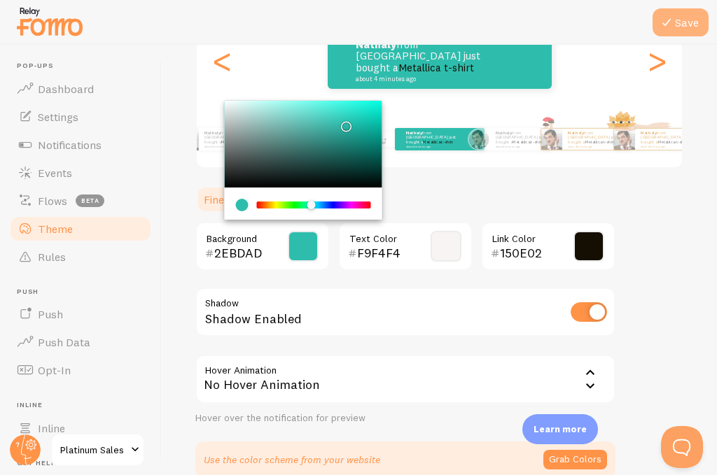
click at [678, 20] on button "Save" at bounding box center [680, 22] width 56 height 28
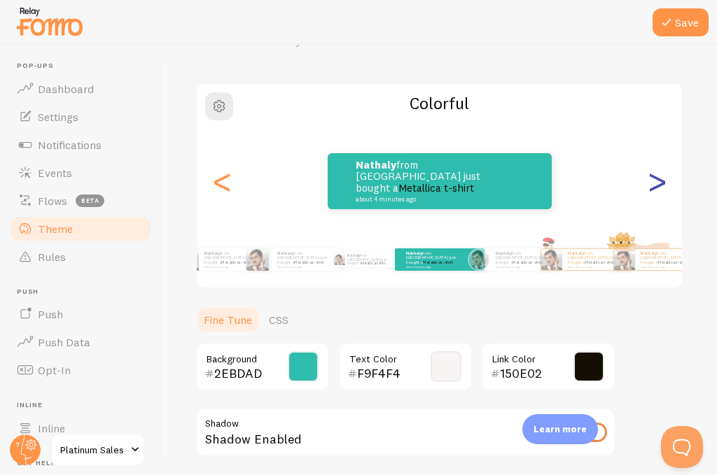
scroll to position [59, 0]
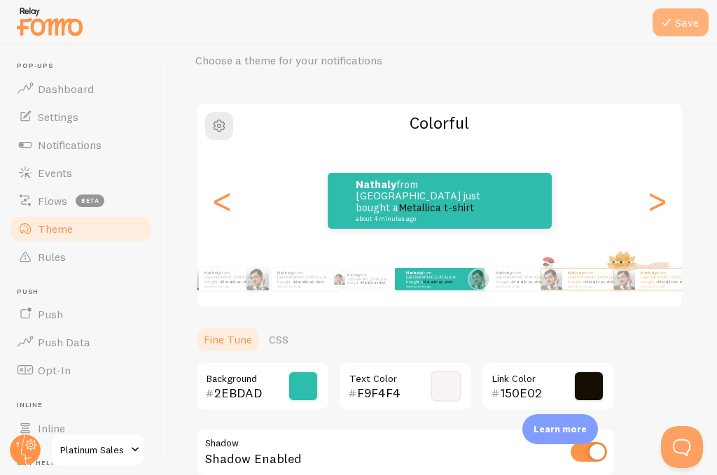
click at [671, 15] on icon at bounding box center [666, 22] width 17 height 17
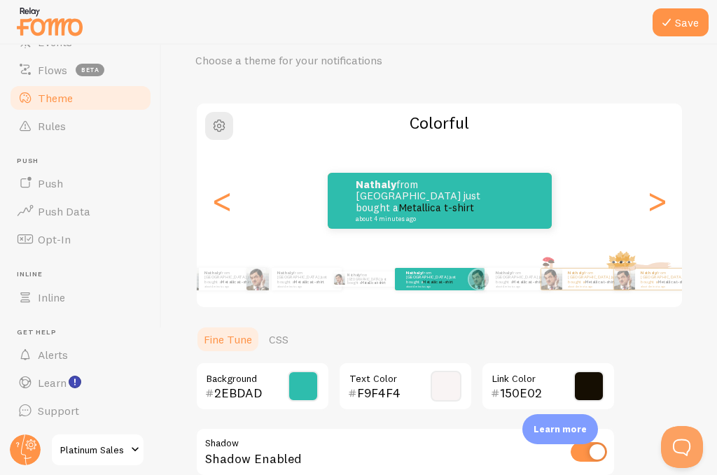
click at [118, 450] on span "Platinum Sales" at bounding box center [93, 450] width 67 height 17
